Goal: Browse casually

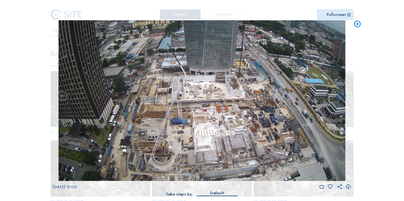
click at [356, 25] on icon at bounding box center [357, 24] width 8 height 8
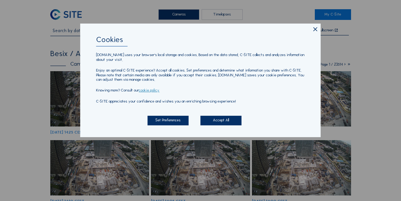
click at [316, 29] on icon at bounding box center [315, 29] width 7 height 7
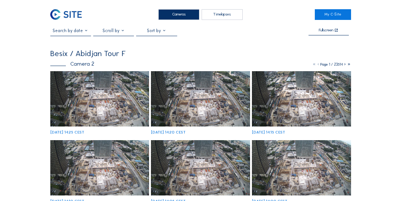
click at [133, 99] on img at bounding box center [99, 98] width 99 height 55
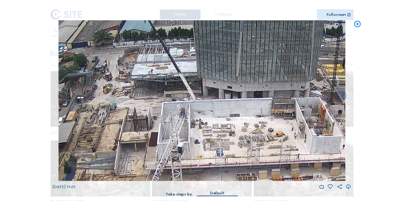
drag, startPoint x: 173, startPoint y: 88, endPoint x: 173, endPoint y: 78, distance: 9.6
click at [173, 78] on img at bounding box center [202, 100] width 287 height 161
